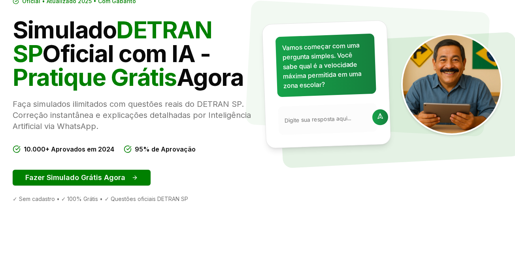
scroll to position [95, 0]
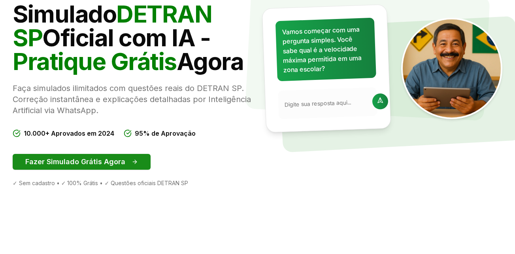
click at [111, 157] on button "Fazer Simulado Grátis Agora" at bounding box center [82, 162] width 138 height 16
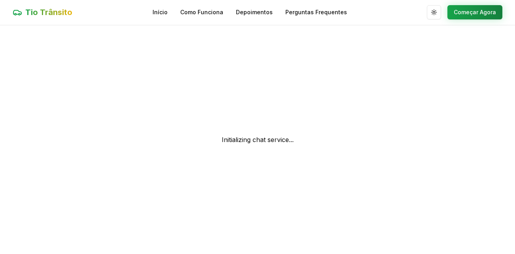
scroll to position [0, 0]
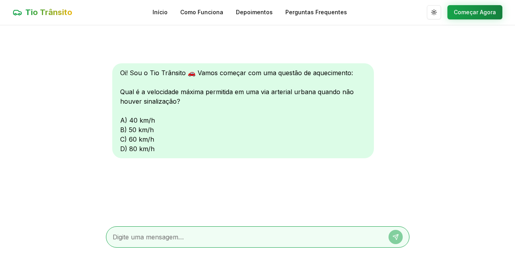
click at [122, 148] on div "Oi! Sou o Tio Trânsito 🚗 Vamos começar com uma questão de aquecimento: Qual é a…" at bounding box center [243, 110] width 262 height 95
click at [149, 240] on textarea at bounding box center [247, 236] width 268 height 9
type textarea "d"
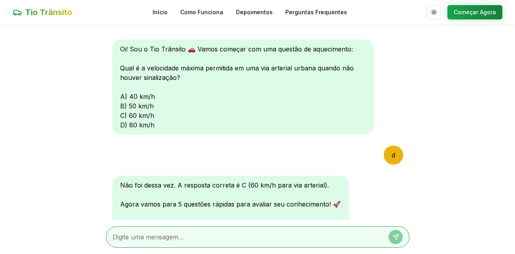
scroll to position [111, 0]
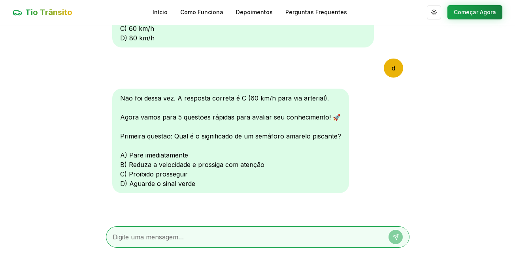
type textarea "b"
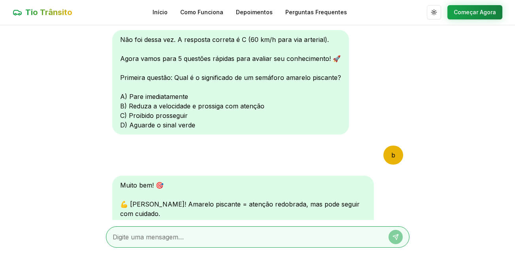
scroll to position [316, 0]
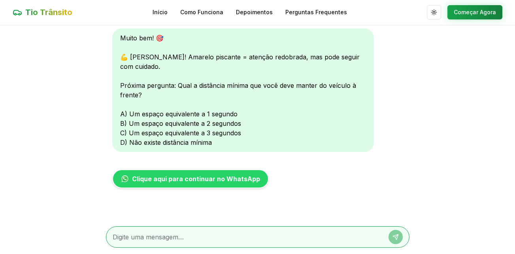
type textarea "c"
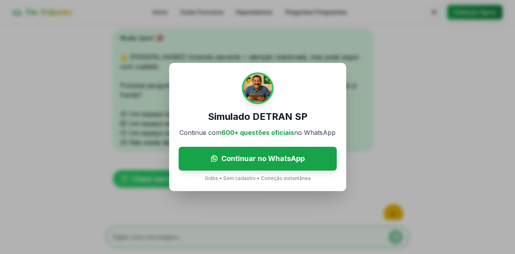
scroll to position [481, 0]
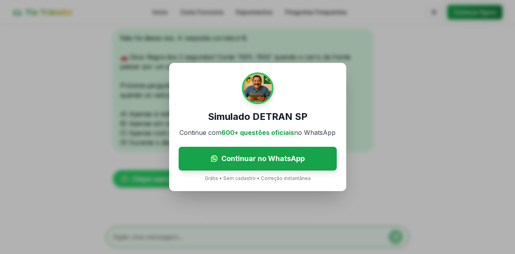
click at [350, 128] on div "Simulado DETRAN SP Continue com 600+ questões oficiais no WhatsApp Continuar no…" at bounding box center [257, 127] width 515 height 254
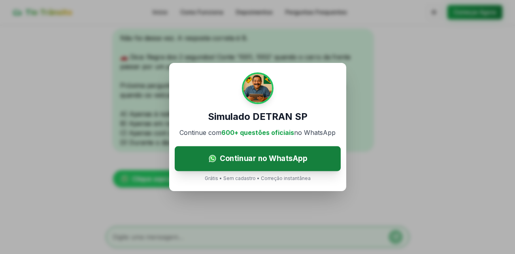
click at [323, 157] on link "Continuar no WhatsApp" at bounding box center [258, 158] width 166 height 25
